Goal: Check status: Check status

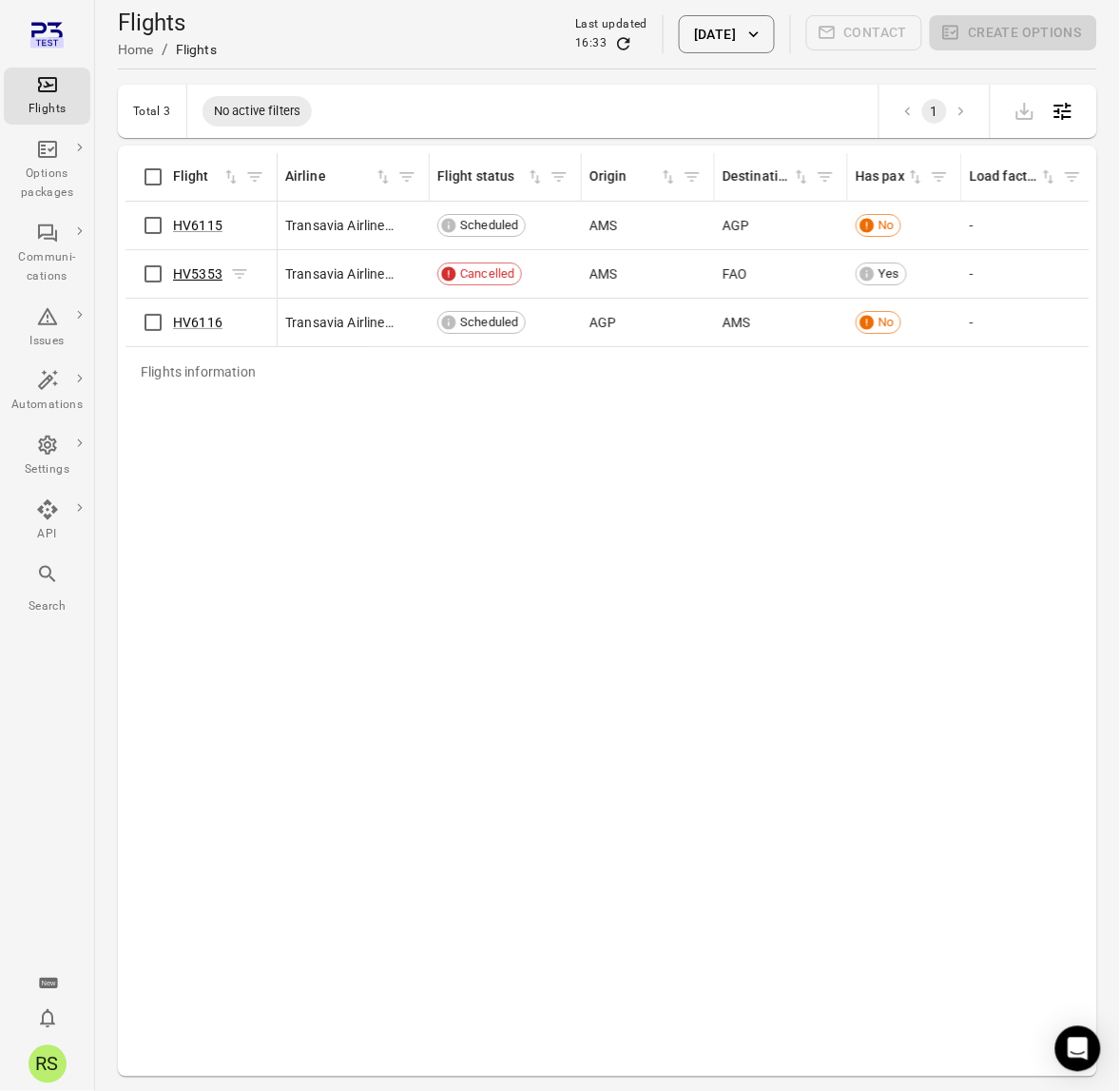
click at [203, 275] on link "HV5353" at bounding box center [198, 273] width 49 height 15
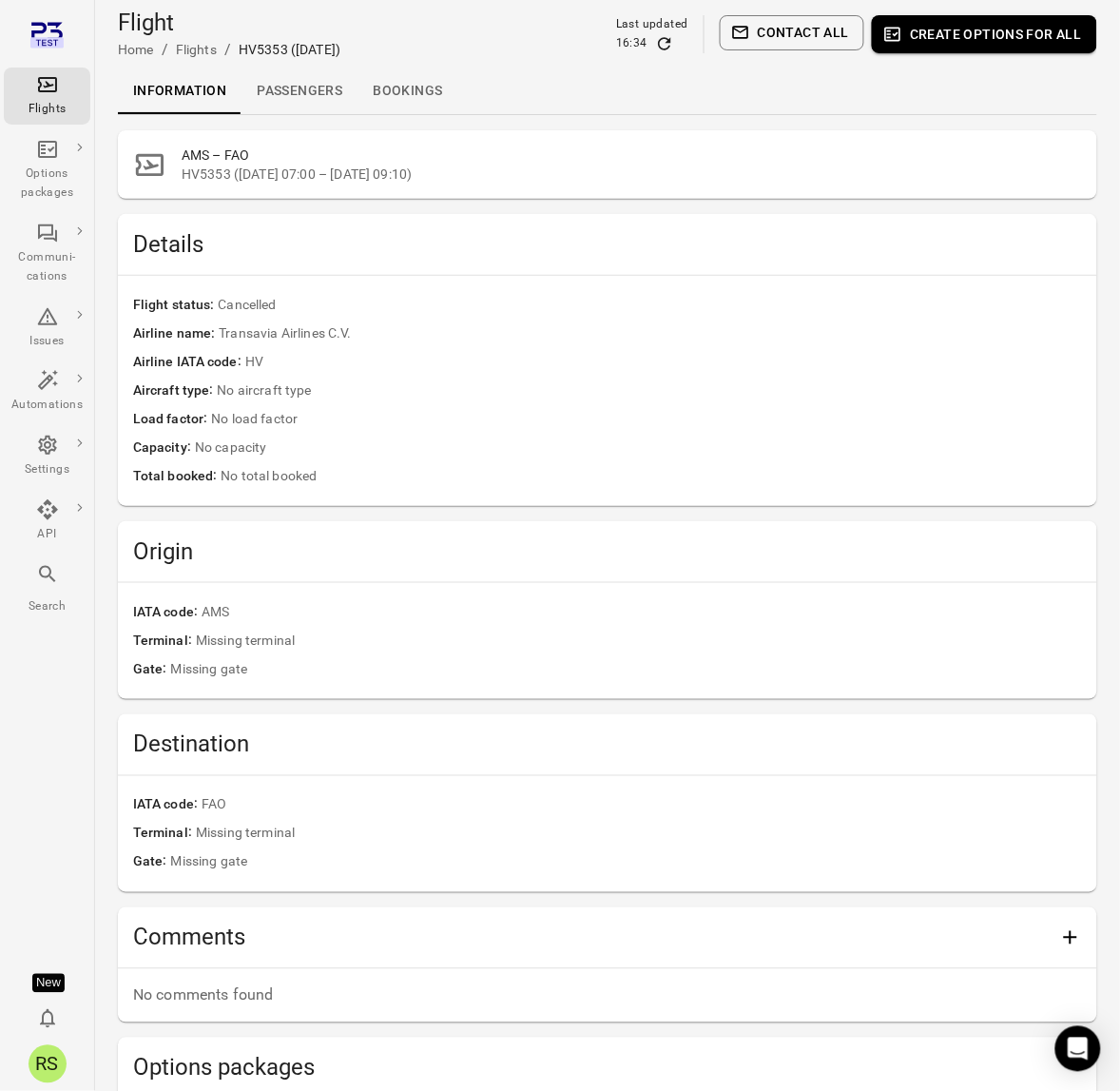
click at [314, 97] on link "Passengers" at bounding box center [300, 91] width 116 height 45
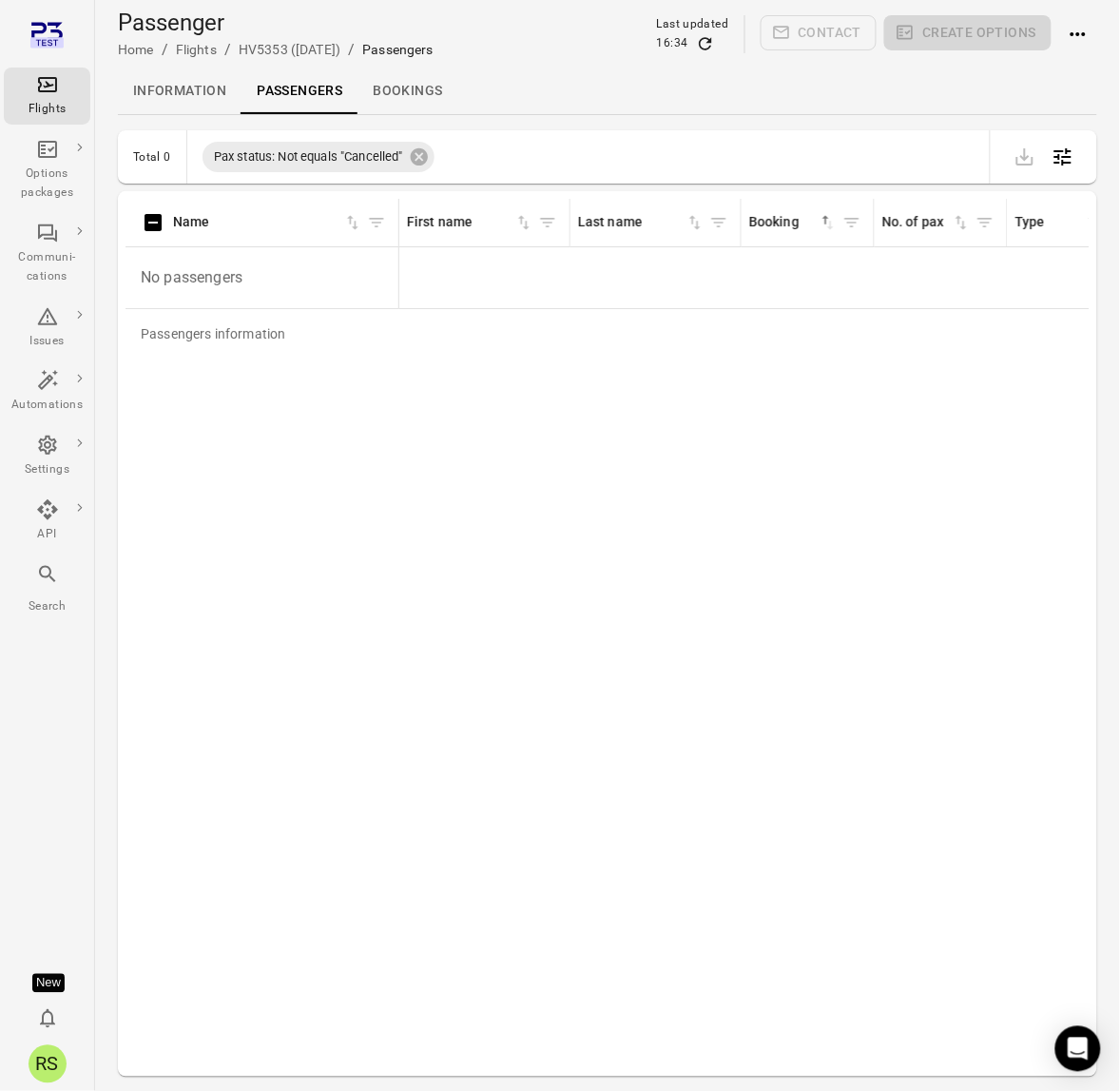
drag, startPoint x: 495, startPoint y: 87, endPoint x: 368, endPoint y: 96, distance: 127.3
click at [495, 87] on div "Information Passengers Bookings" at bounding box center [608, 91] width 979 height 45
click at [419, 87] on link "Bookings" at bounding box center [406, 91] width 99 height 45
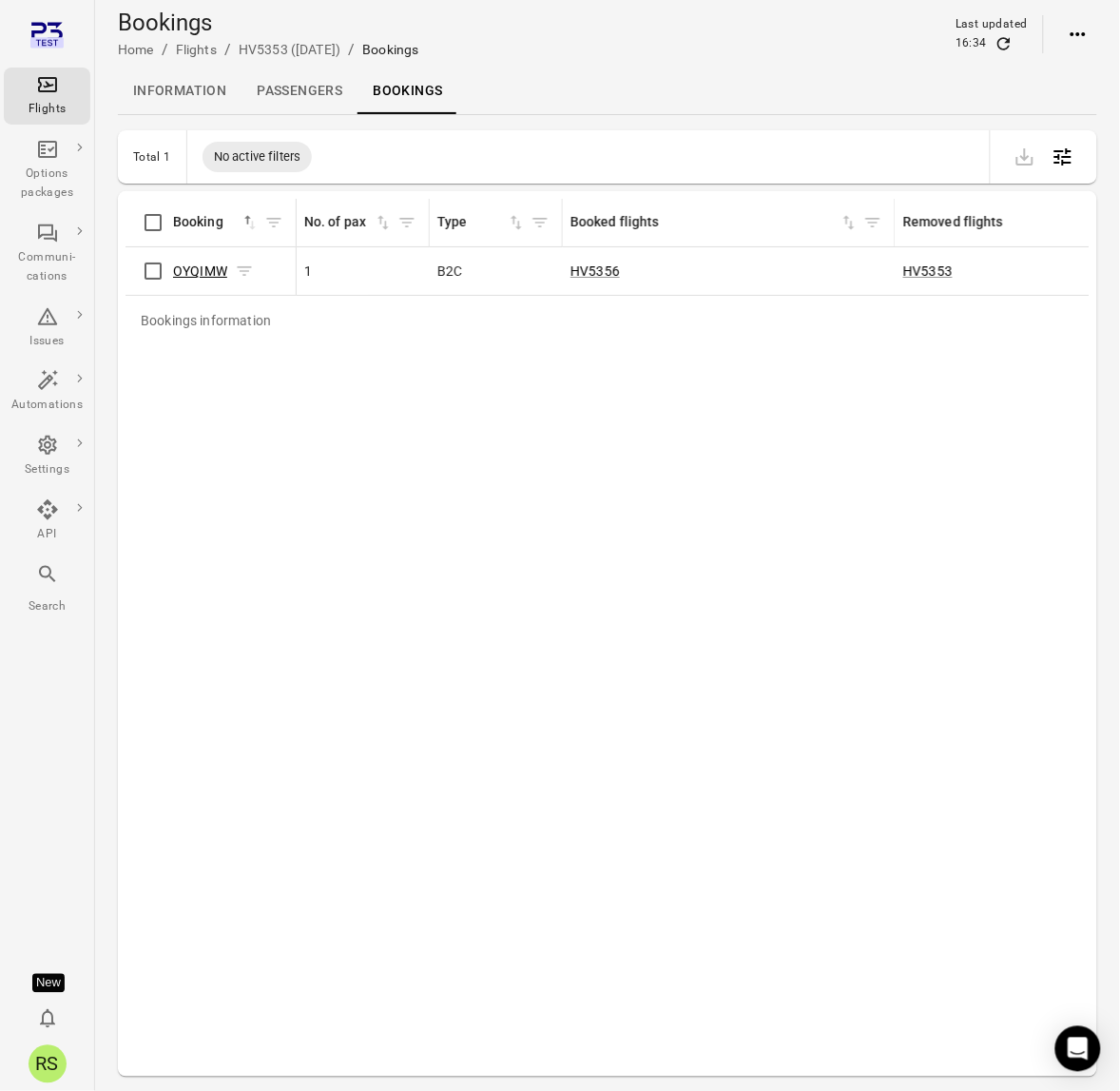
click at [192, 270] on link "OYQIMW" at bounding box center [200, 271] width 54 height 15
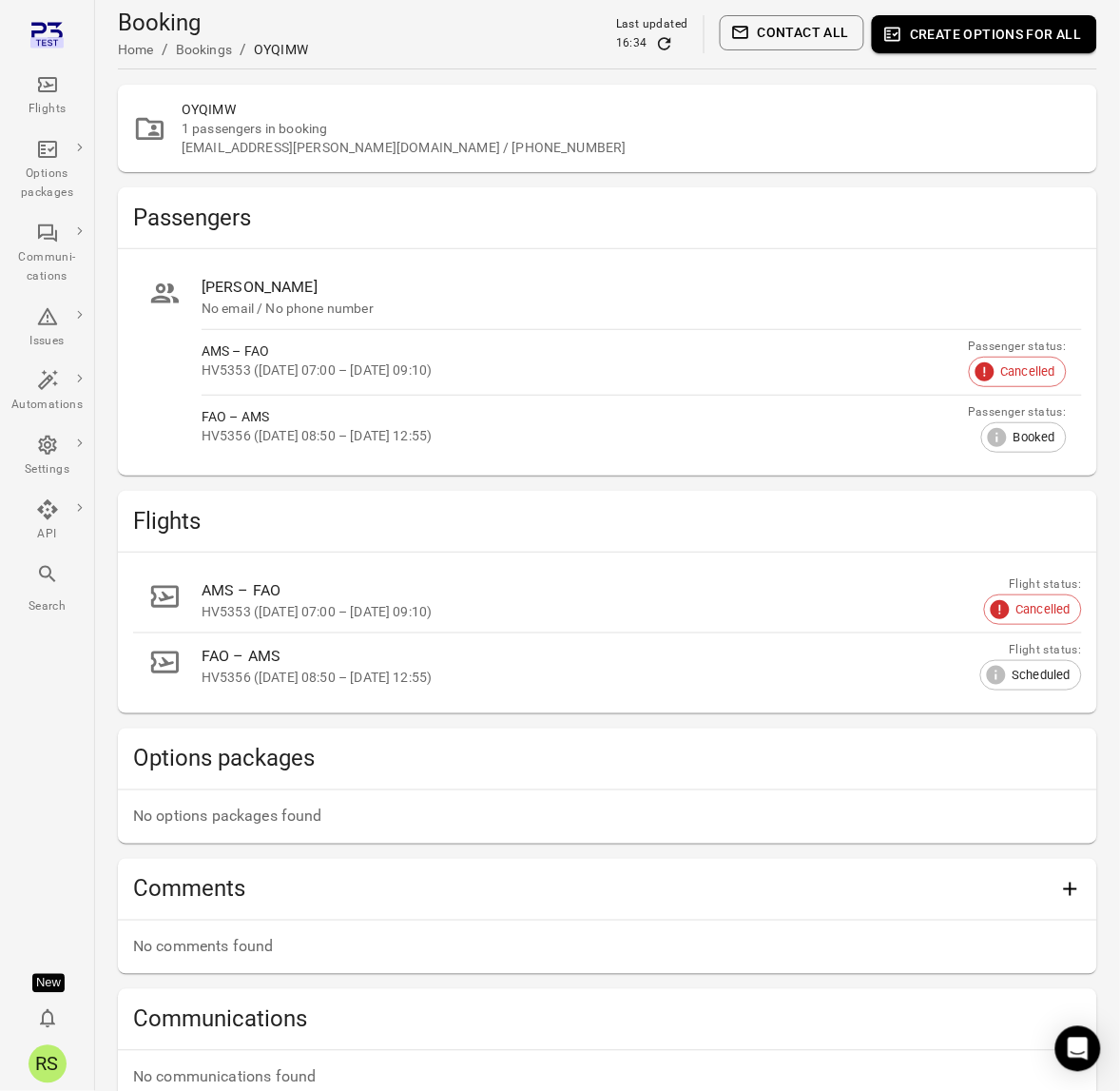
click at [609, 212] on h2 "Passengers" at bounding box center [607, 217] width 949 height 30
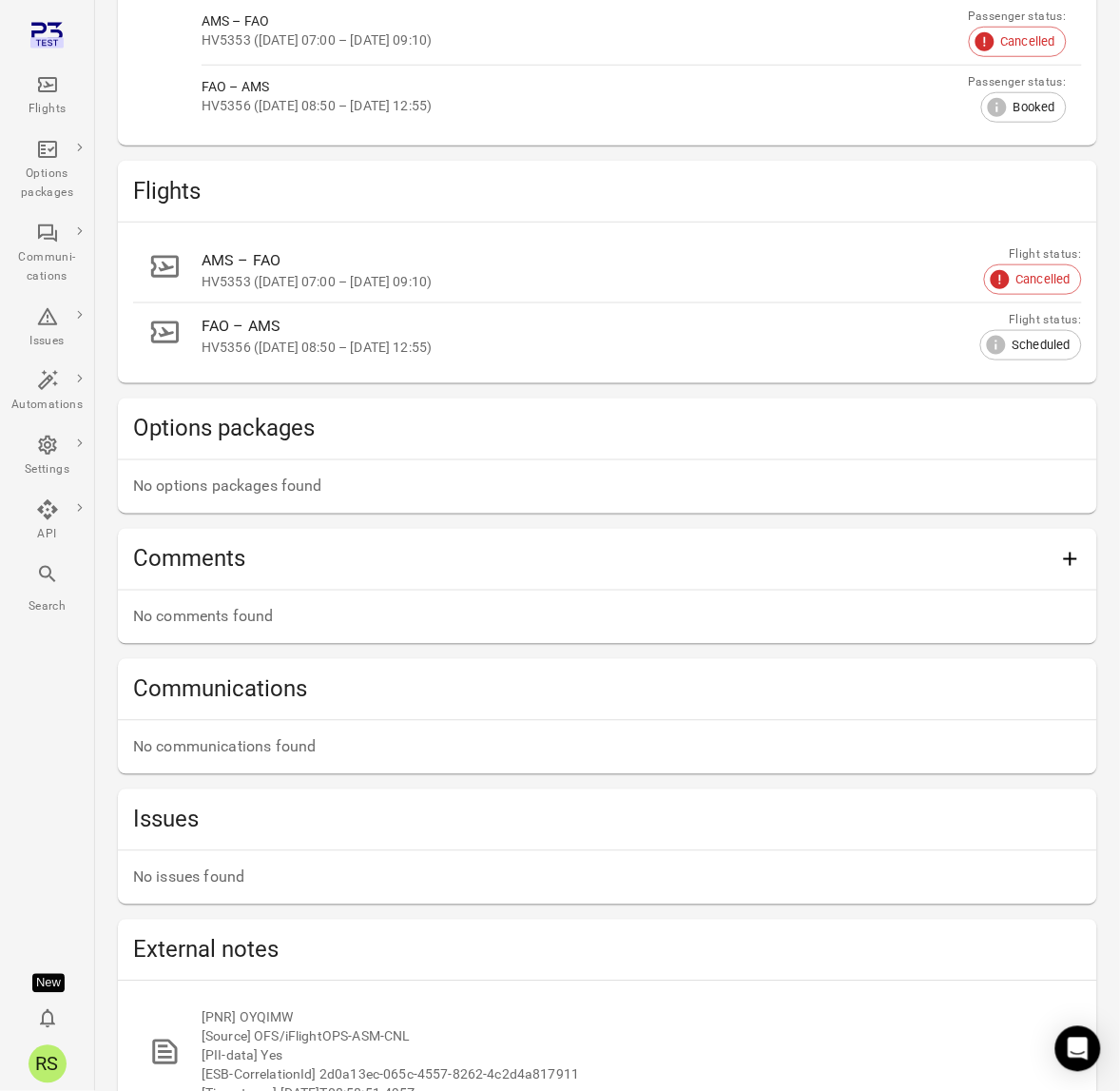
scroll to position [334, 0]
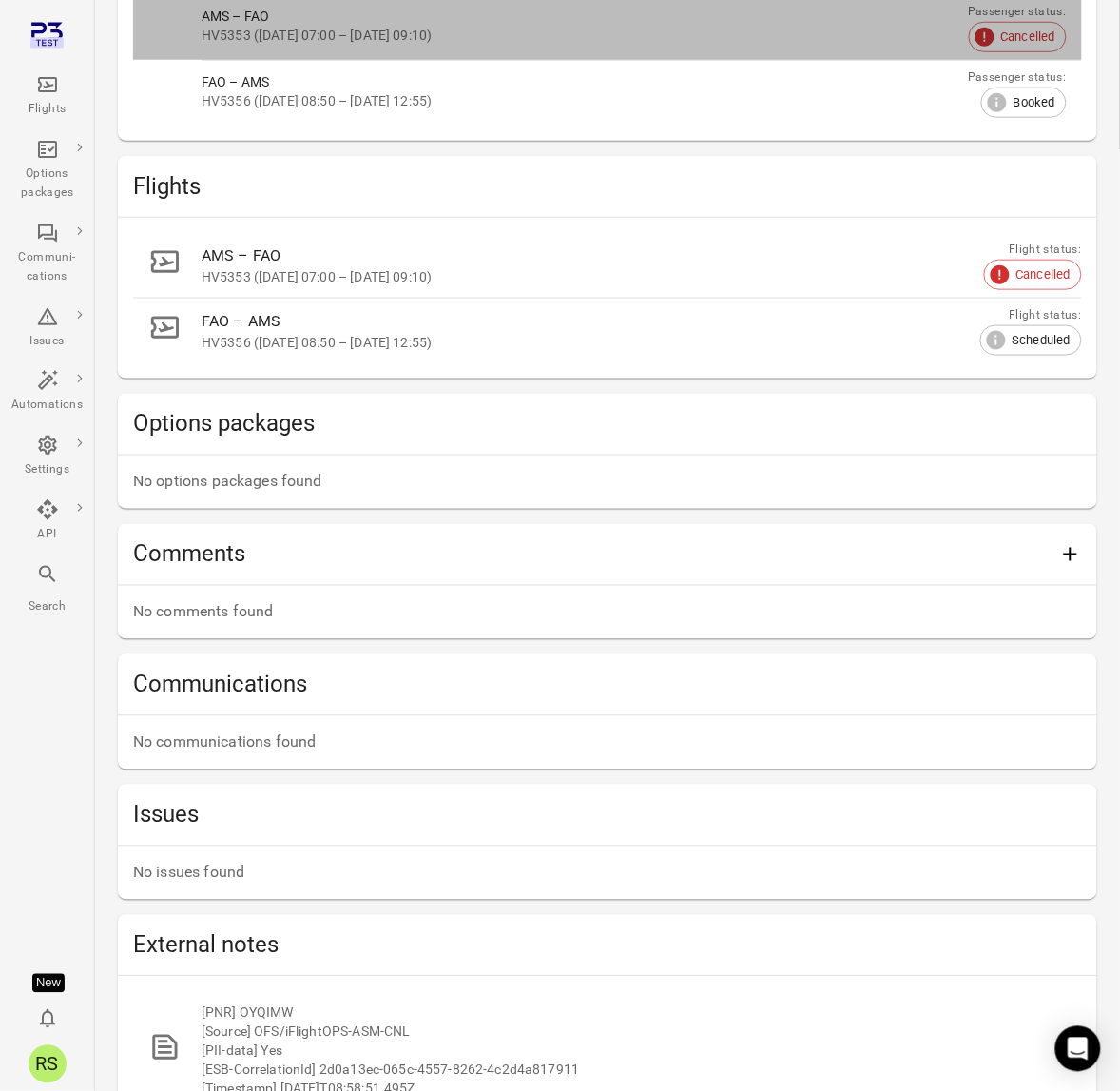
click at [1032, 30] on span "Cancelled" at bounding box center [1028, 36] width 75 height 19
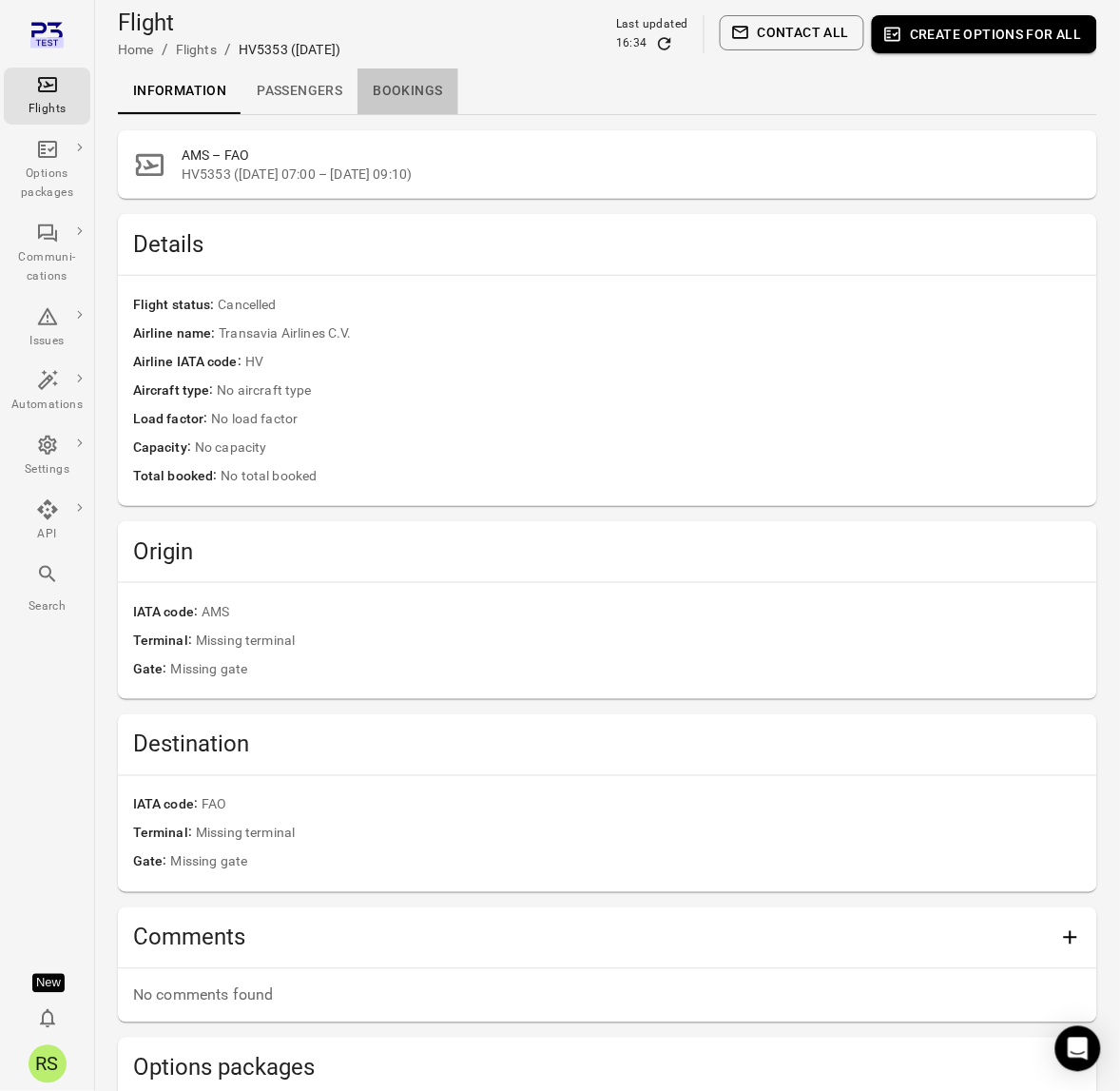
click at [400, 97] on link "Bookings" at bounding box center [406, 91] width 99 height 45
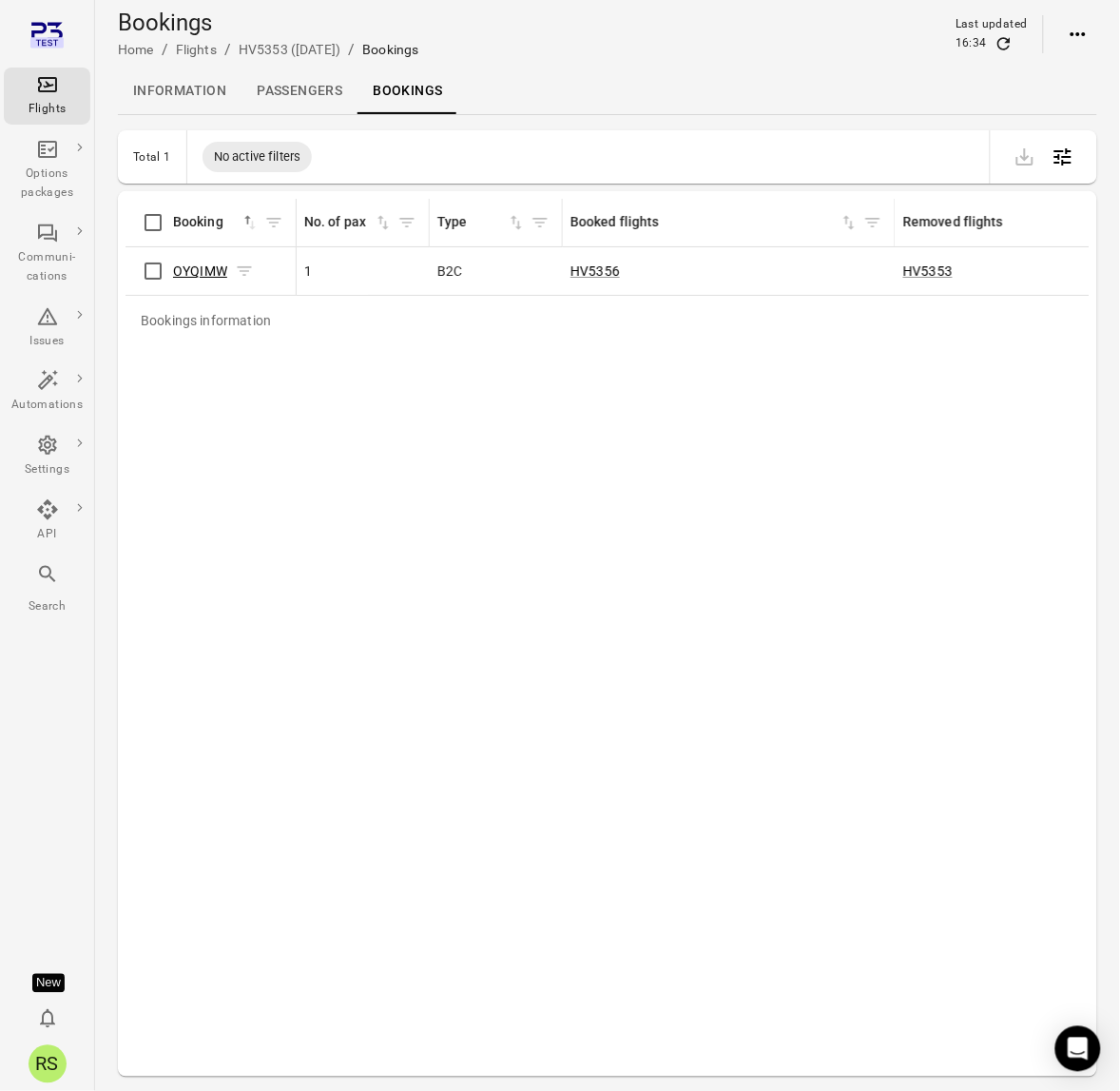
click at [206, 269] on link "OYQIMW" at bounding box center [200, 271] width 54 height 15
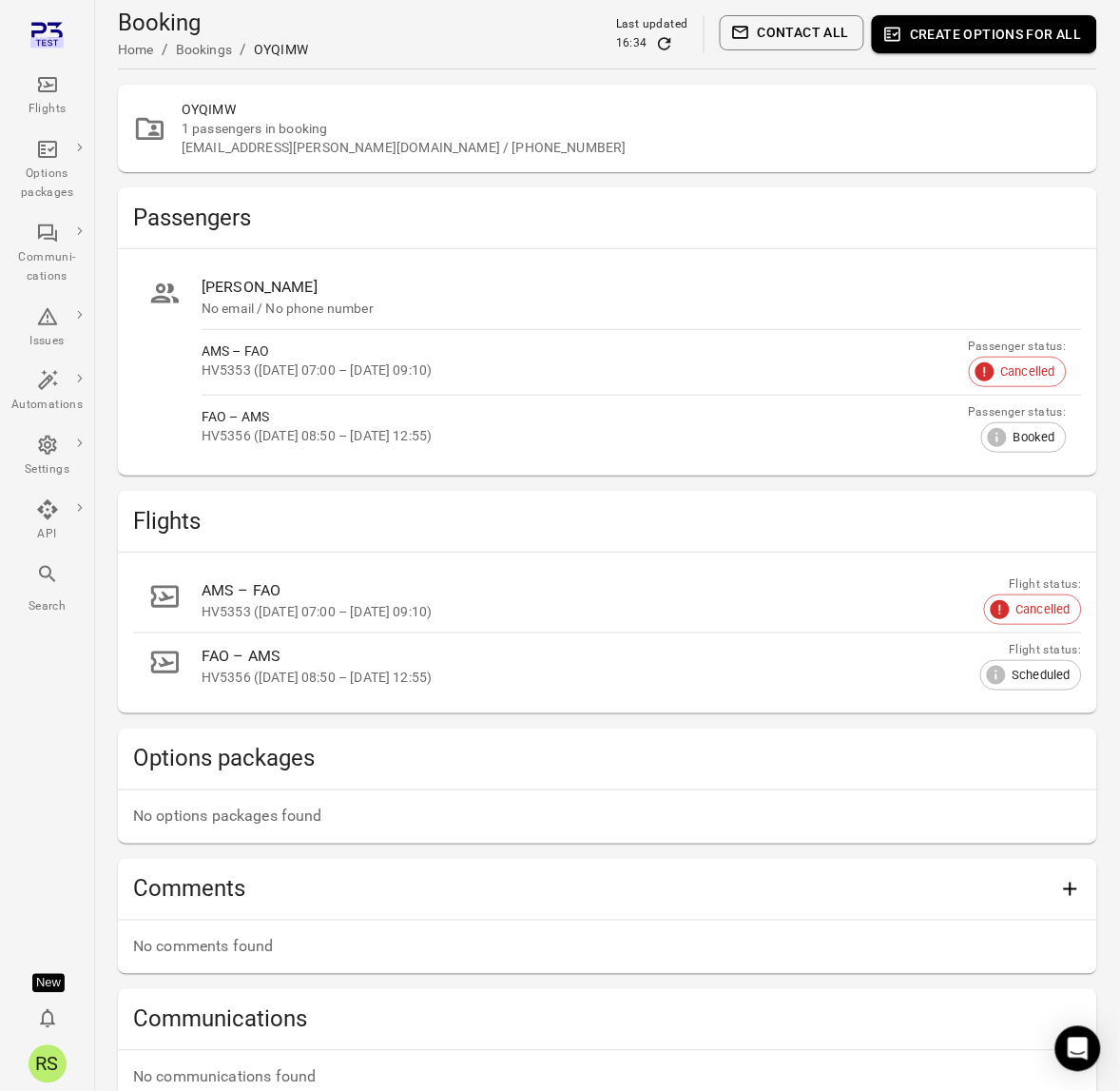
click at [344, 355] on div "AMS – FAO" at bounding box center [581, 350] width 759 height 19
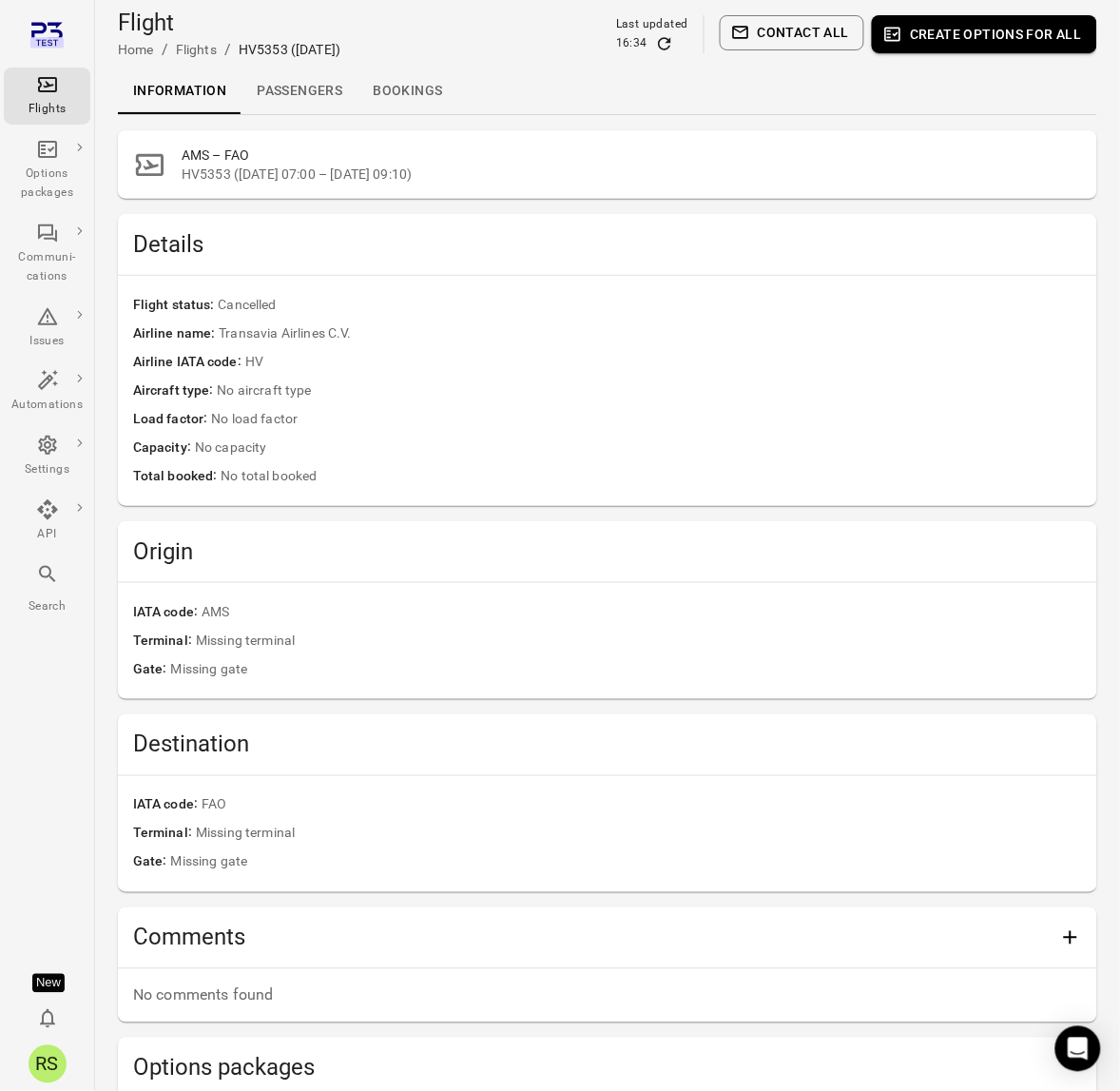
click at [414, 99] on link "Bookings" at bounding box center [406, 91] width 99 height 45
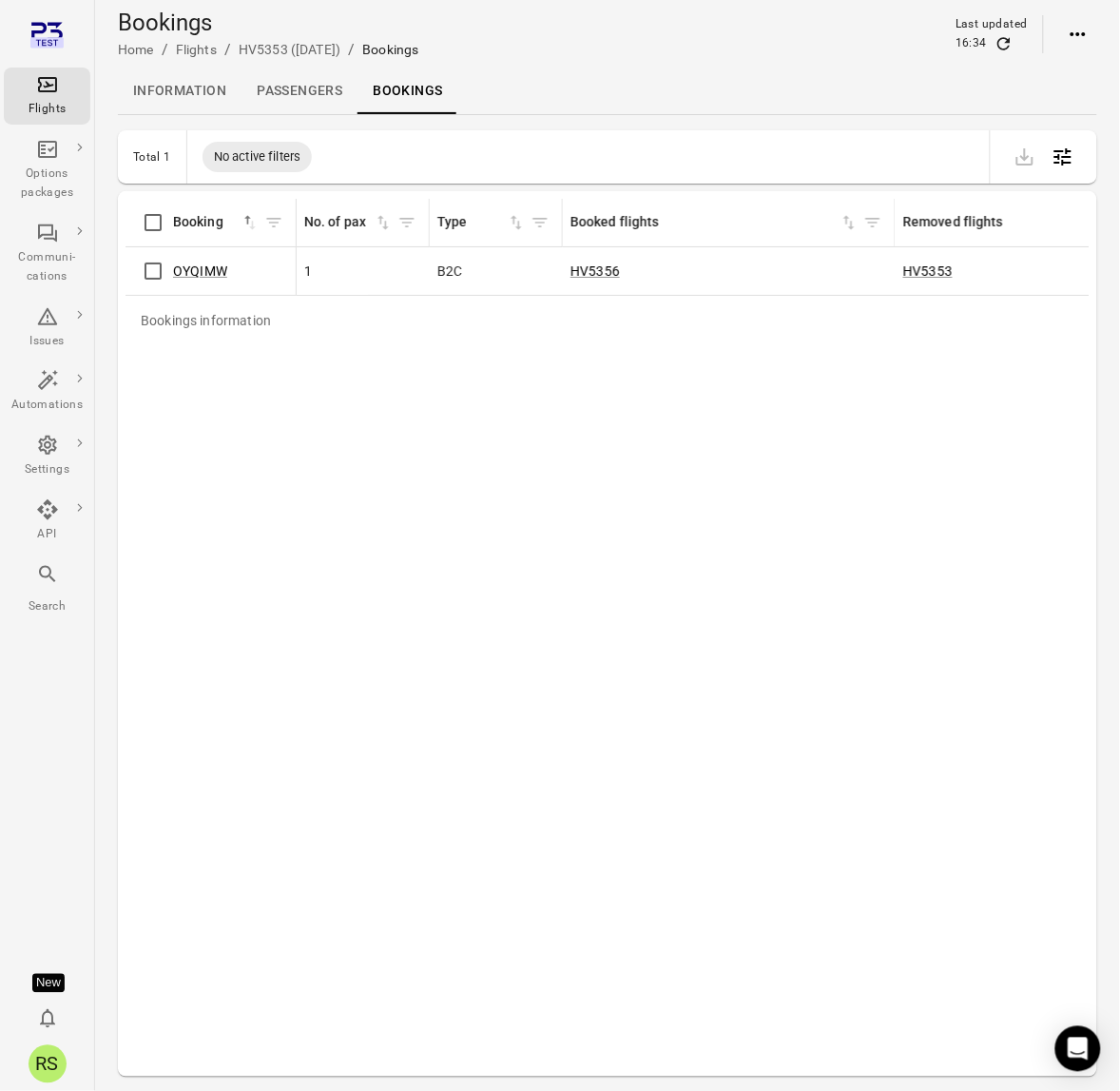
click at [471, 433] on div "Bookings information Booking sorted ascending No. of pax Type Booked flights Re…" at bounding box center [608, 634] width 964 height 870
click at [179, 267] on link "OYQIMW" at bounding box center [200, 271] width 54 height 15
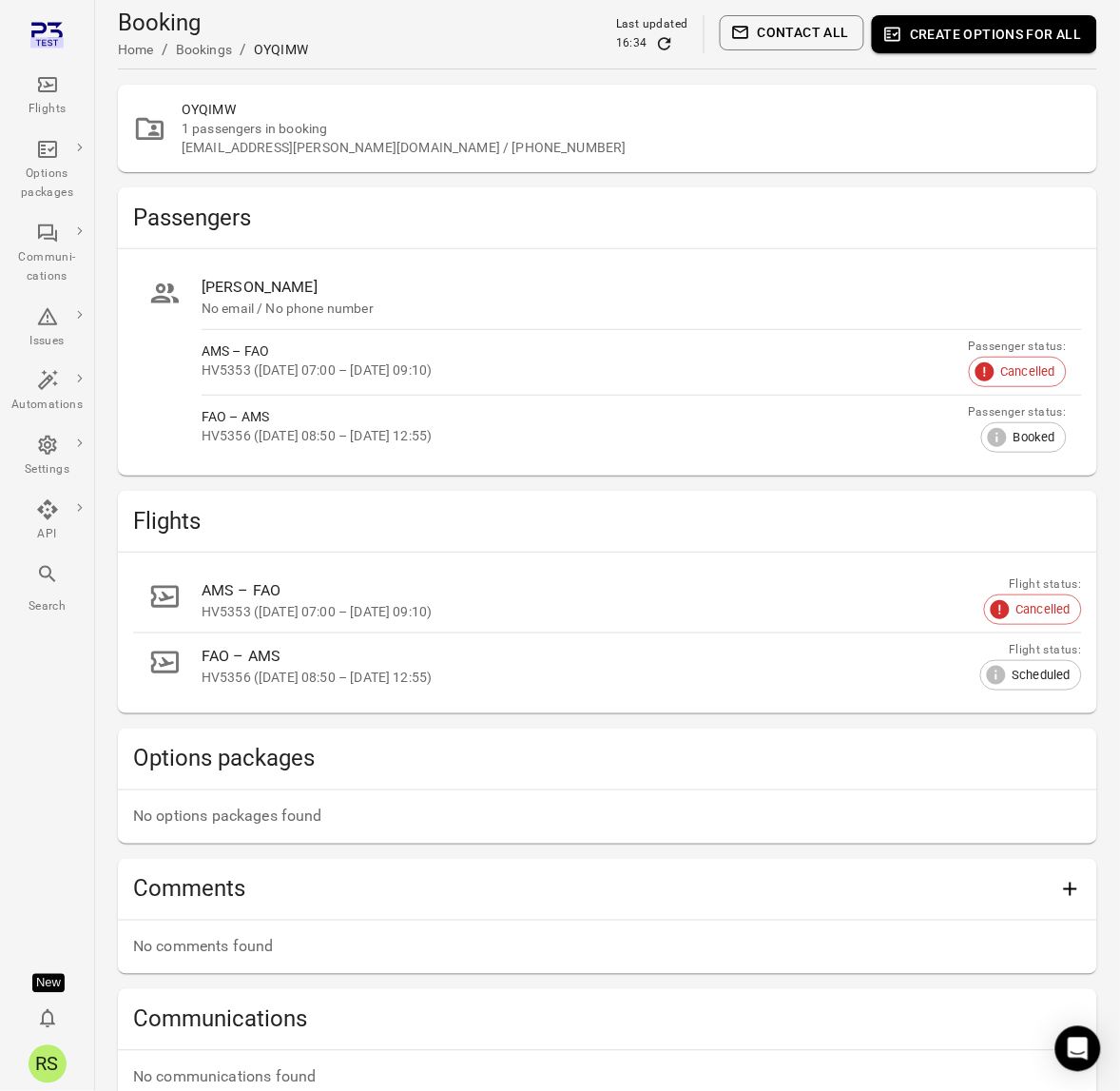
click at [757, 185] on div "OYQIMW 1 passengers in booking [EMAIL_ADDRESS][PERSON_NAME][DOMAIN_NAME] / [PHO…" at bounding box center [608, 787] width 979 height 1406
click at [1018, 372] on span "Cancelled" at bounding box center [1028, 371] width 75 height 19
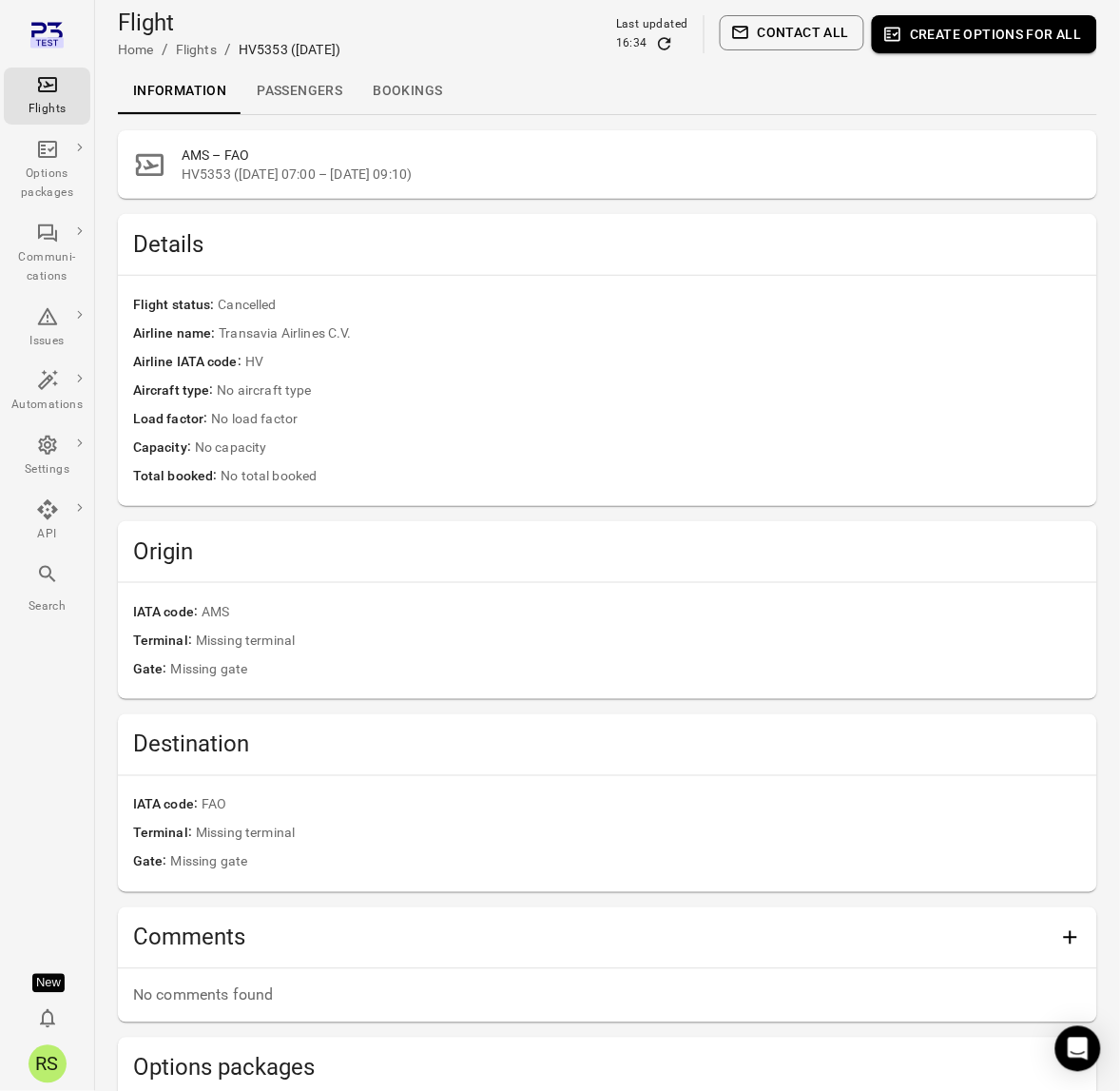
click at [292, 91] on link "Passengers" at bounding box center [300, 91] width 116 height 45
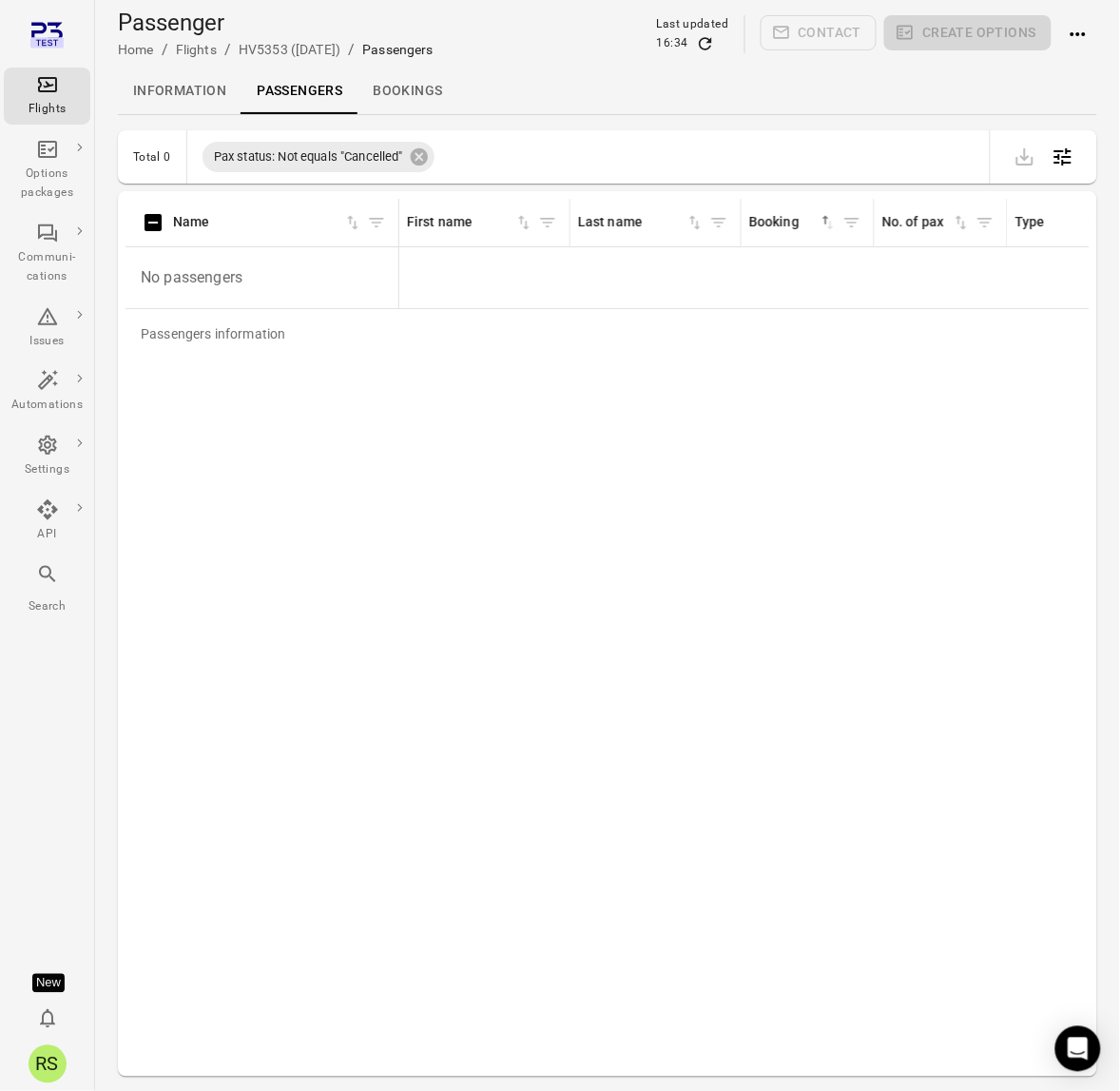
click at [426, 89] on link "Bookings" at bounding box center [406, 91] width 99 height 45
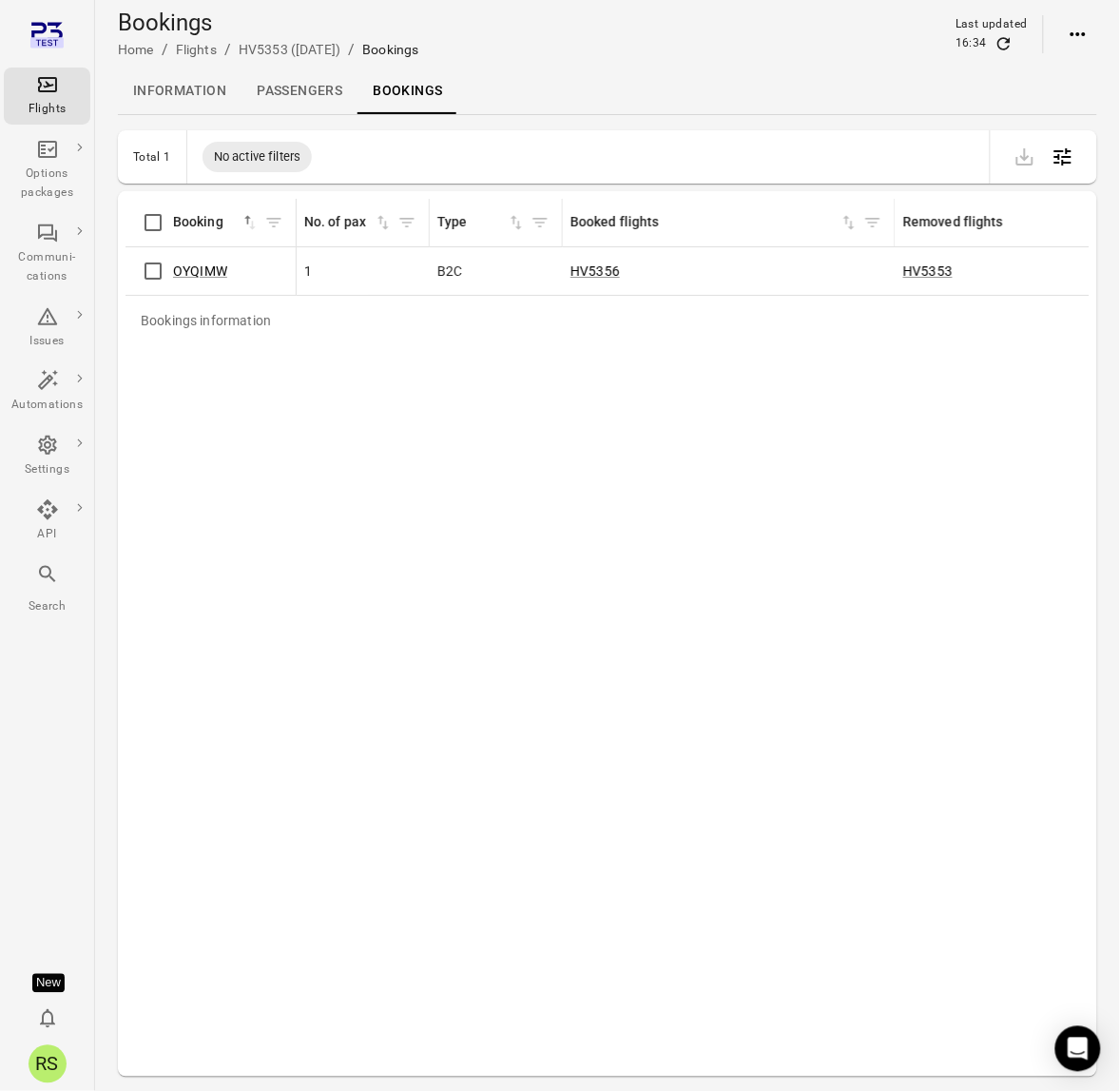
click at [177, 84] on link "Information" at bounding box center [180, 91] width 124 height 45
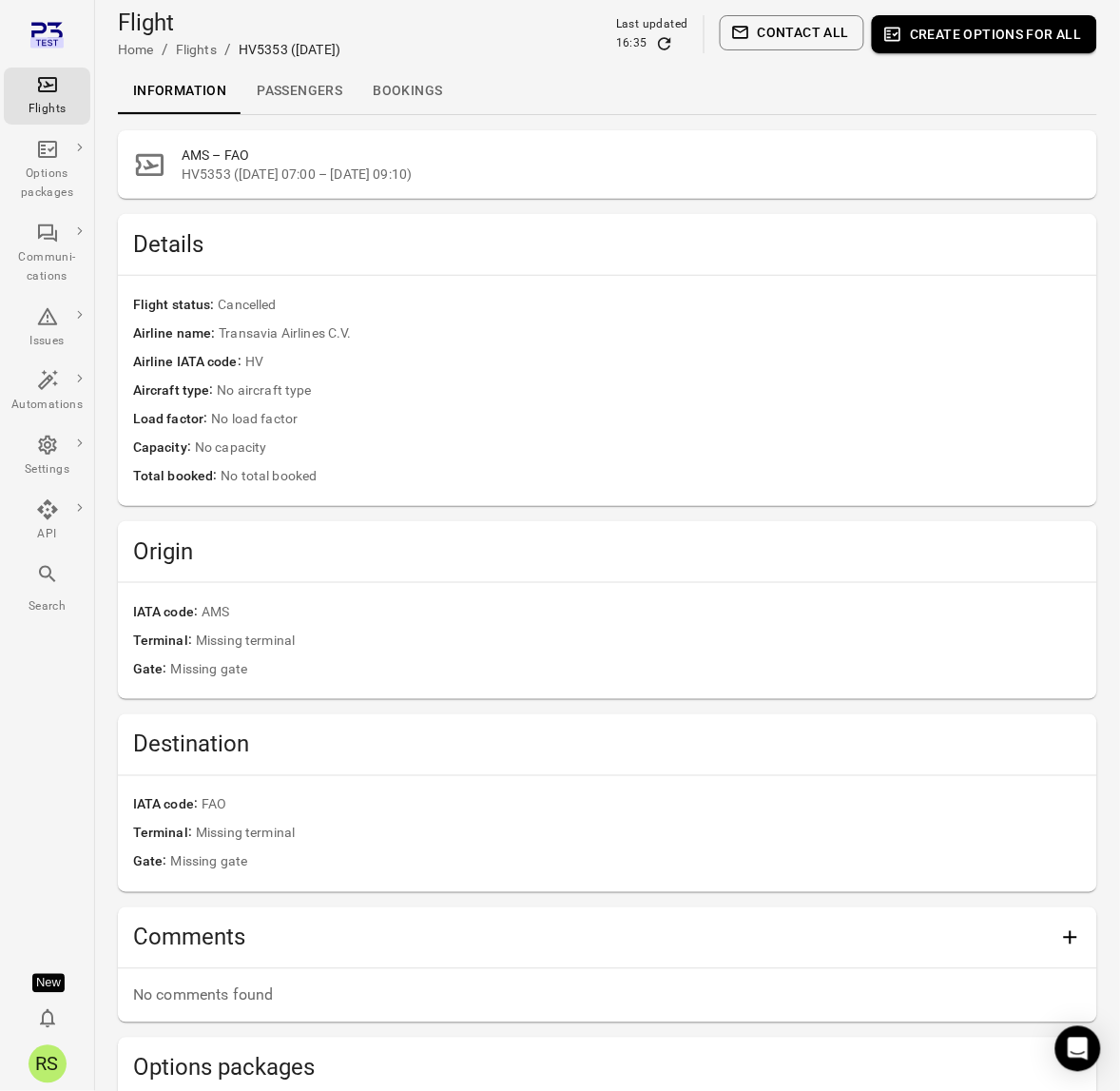
click at [497, 81] on div "Information Passengers Bookings" at bounding box center [608, 91] width 979 height 45
click at [401, 81] on link "Bookings" at bounding box center [406, 91] width 99 height 45
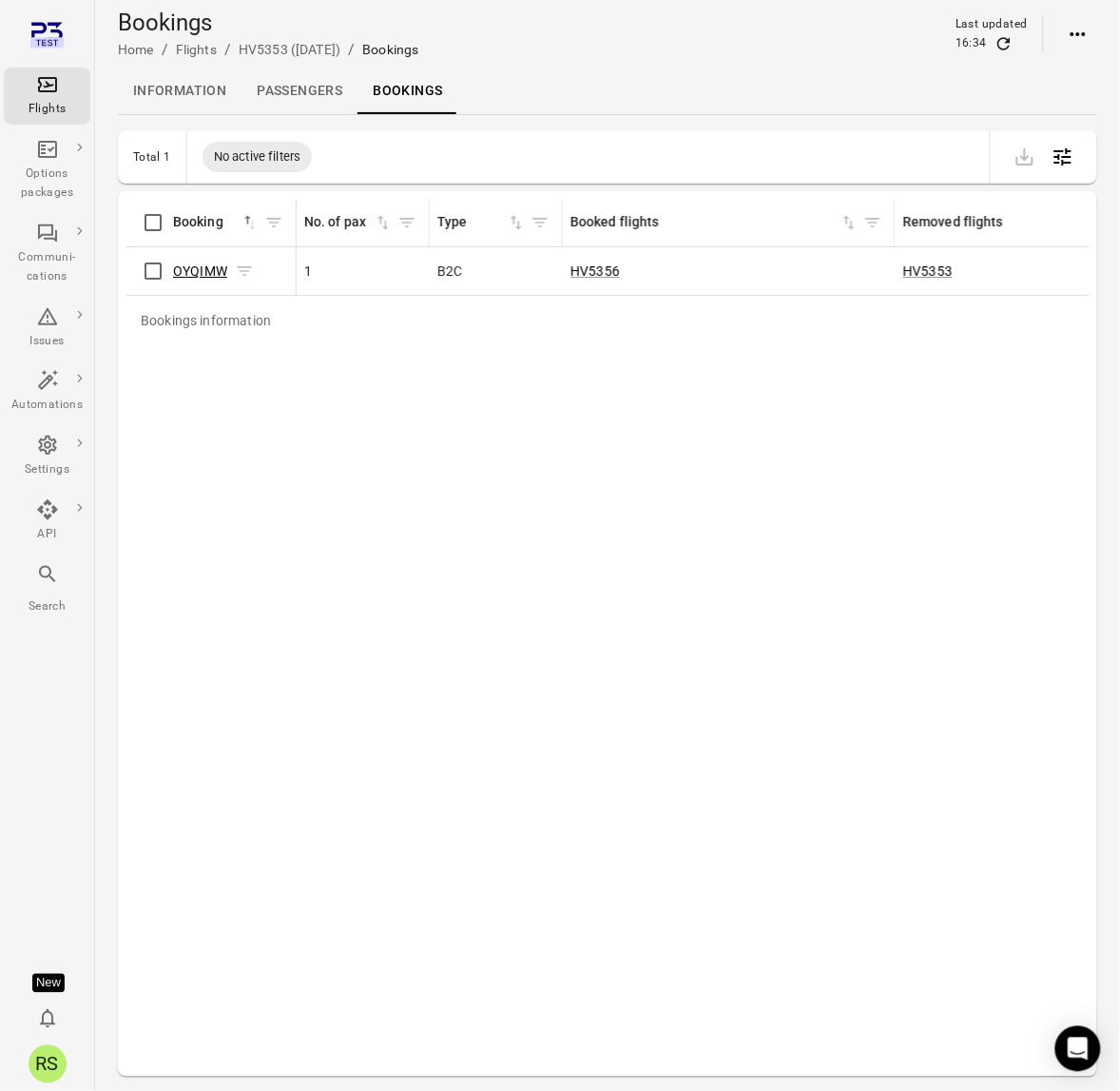
click at [193, 273] on link "OYQIMW" at bounding box center [200, 271] width 54 height 15
